Goal: Transaction & Acquisition: Purchase product/service

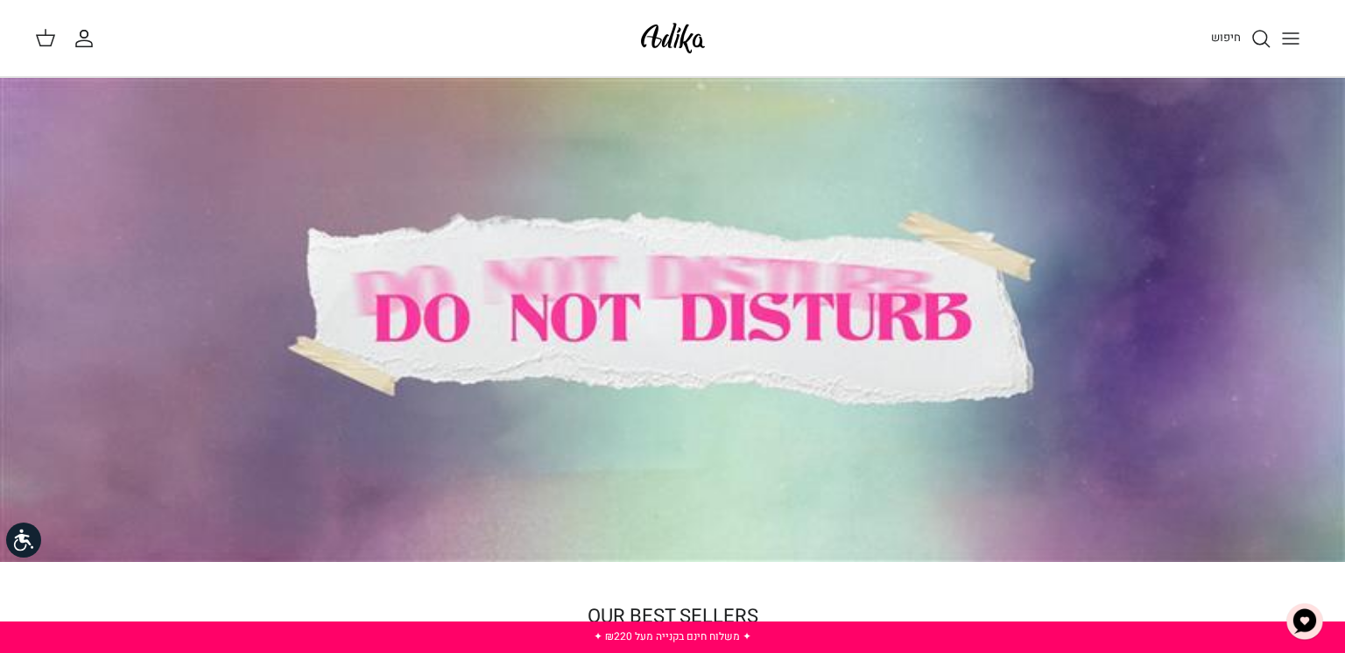
click at [46, 32] on line at bounding box center [46, 32] width 0 height 5
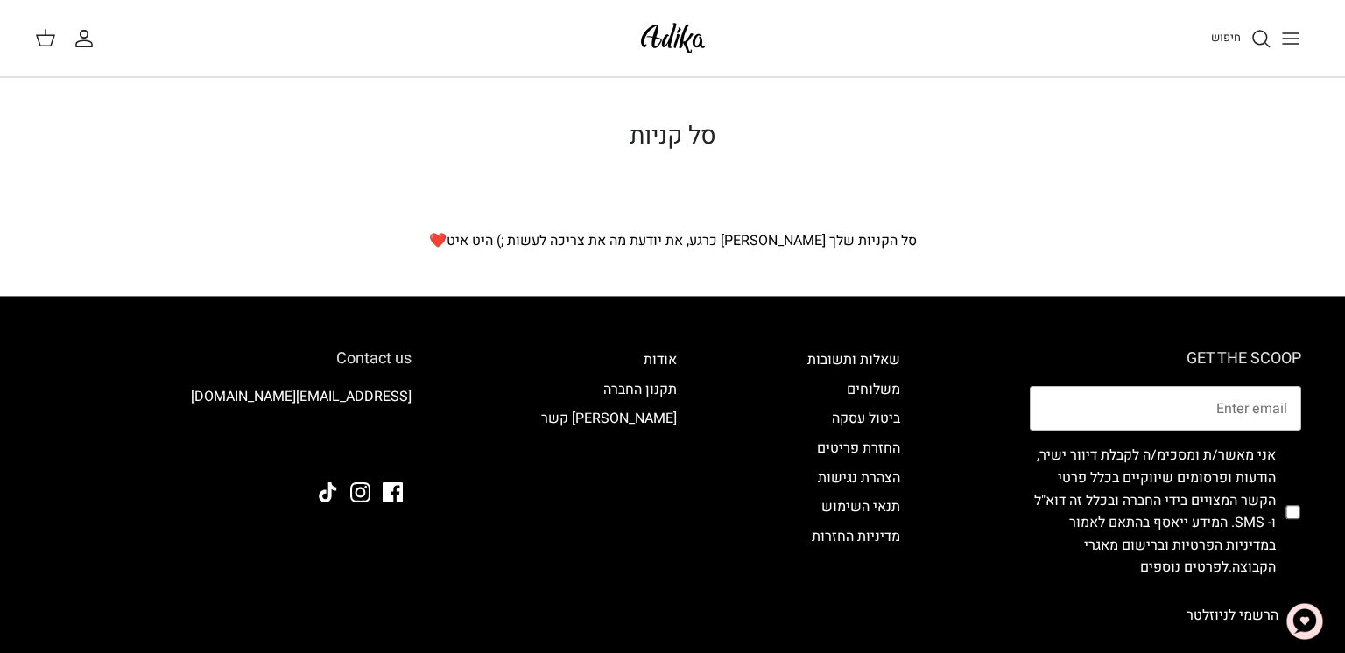
click at [1289, 41] on icon "Toggle menu" at bounding box center [1291, 38] width 21 height 21
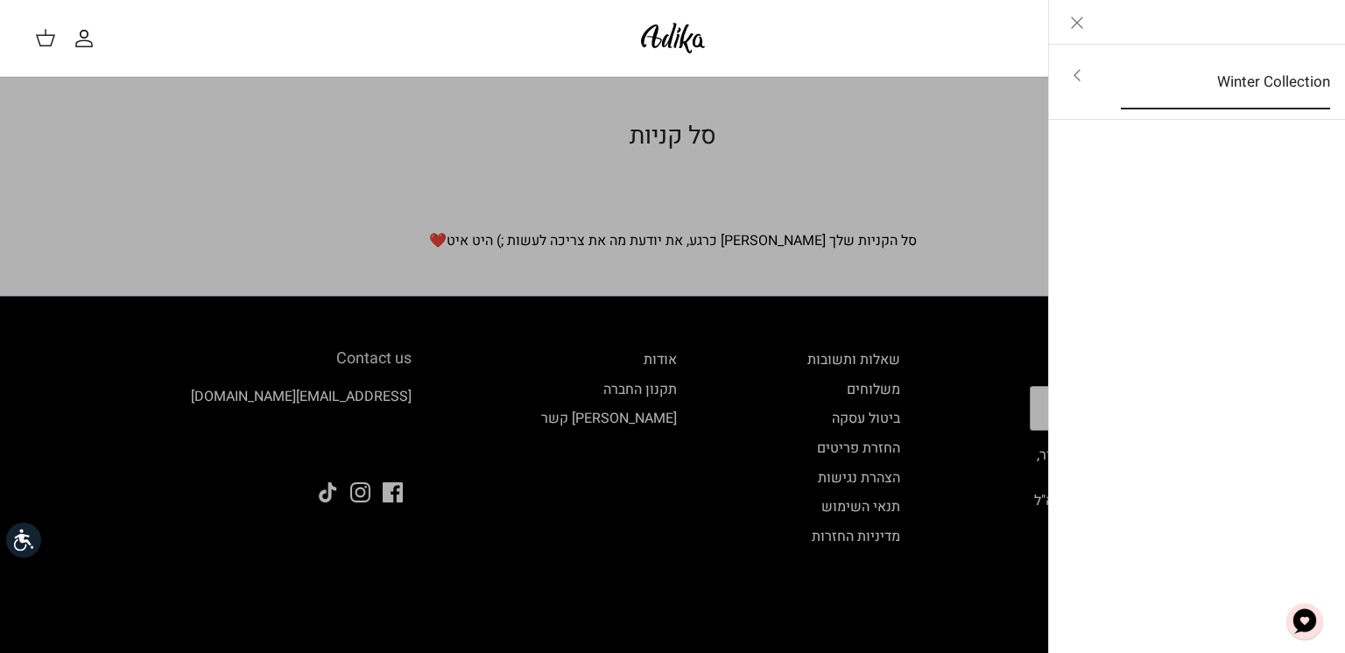
click at [1267, 81] on link "Winter Collection" at bounding box center [1225, 82] width 241 height 54
click at [1267, 81] on link "לכל הפריטים" at bounding box center [1197, 77] width 279 height 44
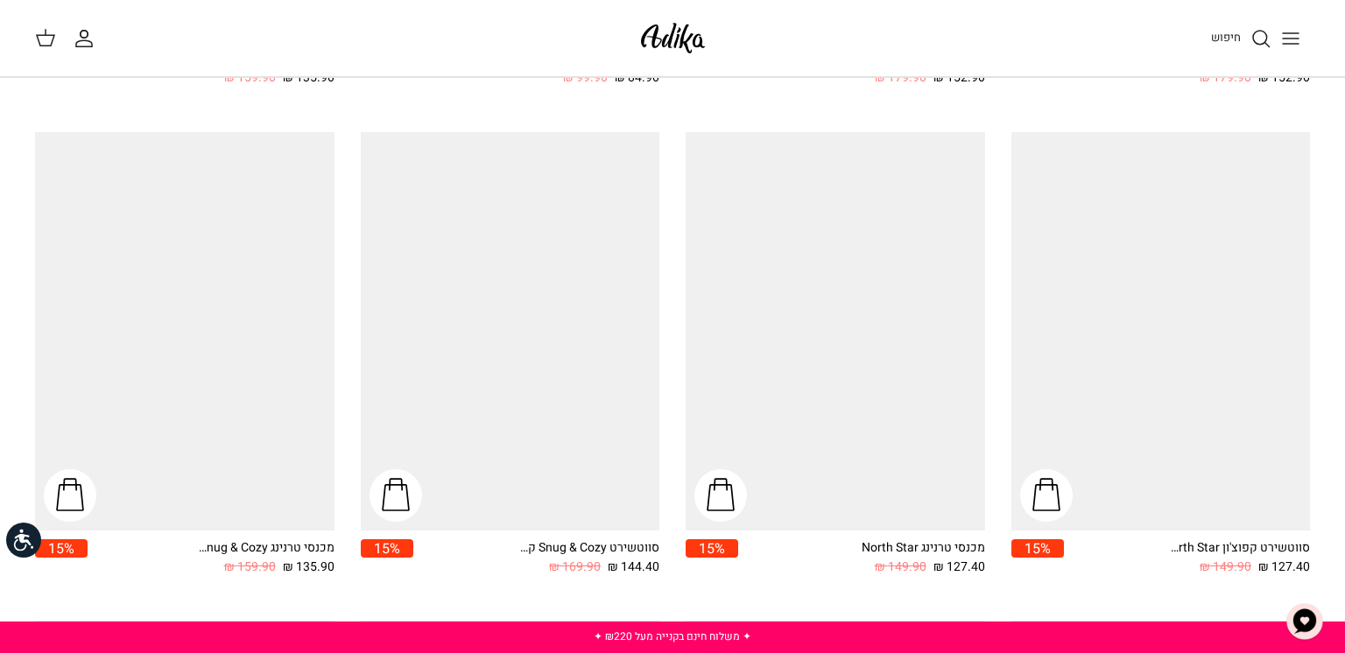
scroll to position [1129, 0]
